Goal: Information Seeking & Learning: Learn about a topic

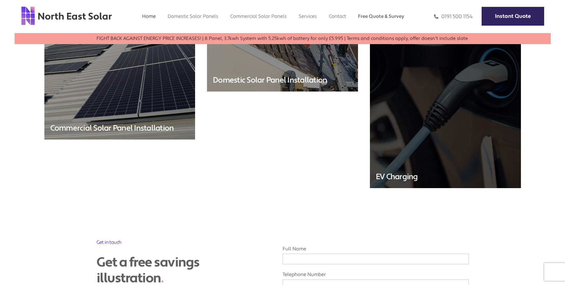
scroll to position [1579, 0]
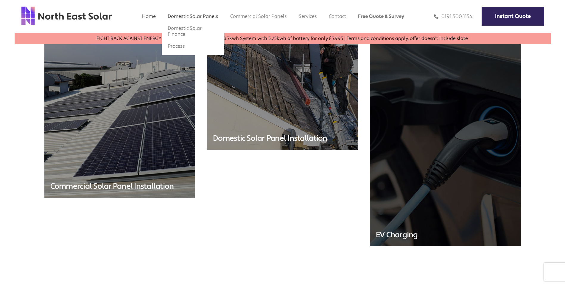
click at [192, 13] on link "Domestic Solar Panels" at bounding box center [193, 16] width 51 height 6
click at [188, 27] on link "Domestic Solar Finance" at bounding box center [185, 31] width 34 height 12
click at [188, 31] on link "Domestic Solar Finance" at bounding box center [185, 31] width 34 height 12
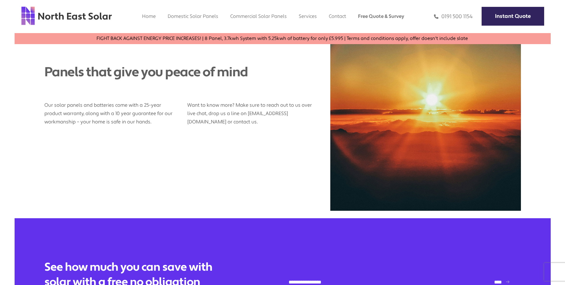
scroll to position [992, 0]
